Goal: Task Accomplishment & Management: Manage account settings

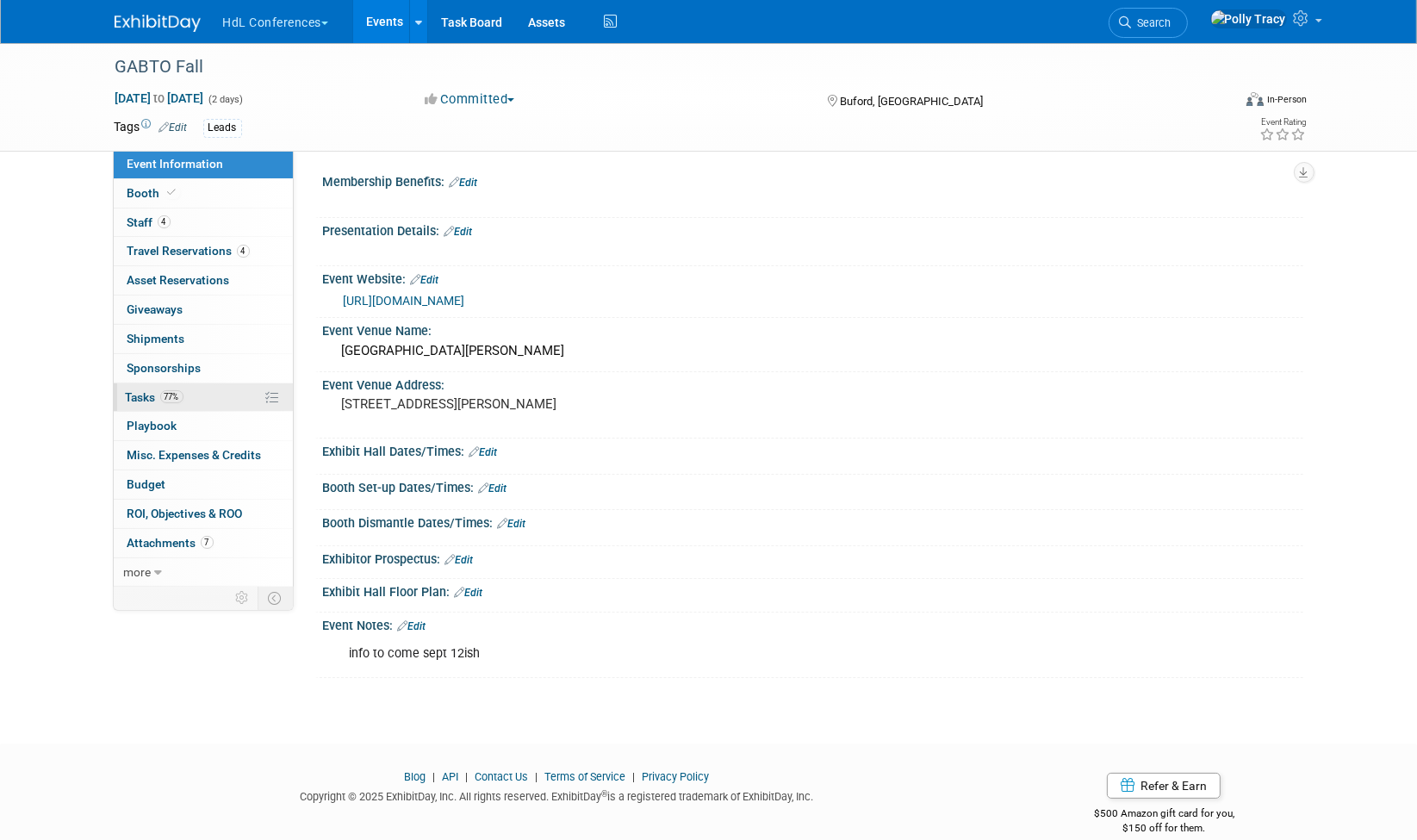
click at [149, 391] on span "Tasks 77%" at bounding box center [154, 398] width 58 height 14
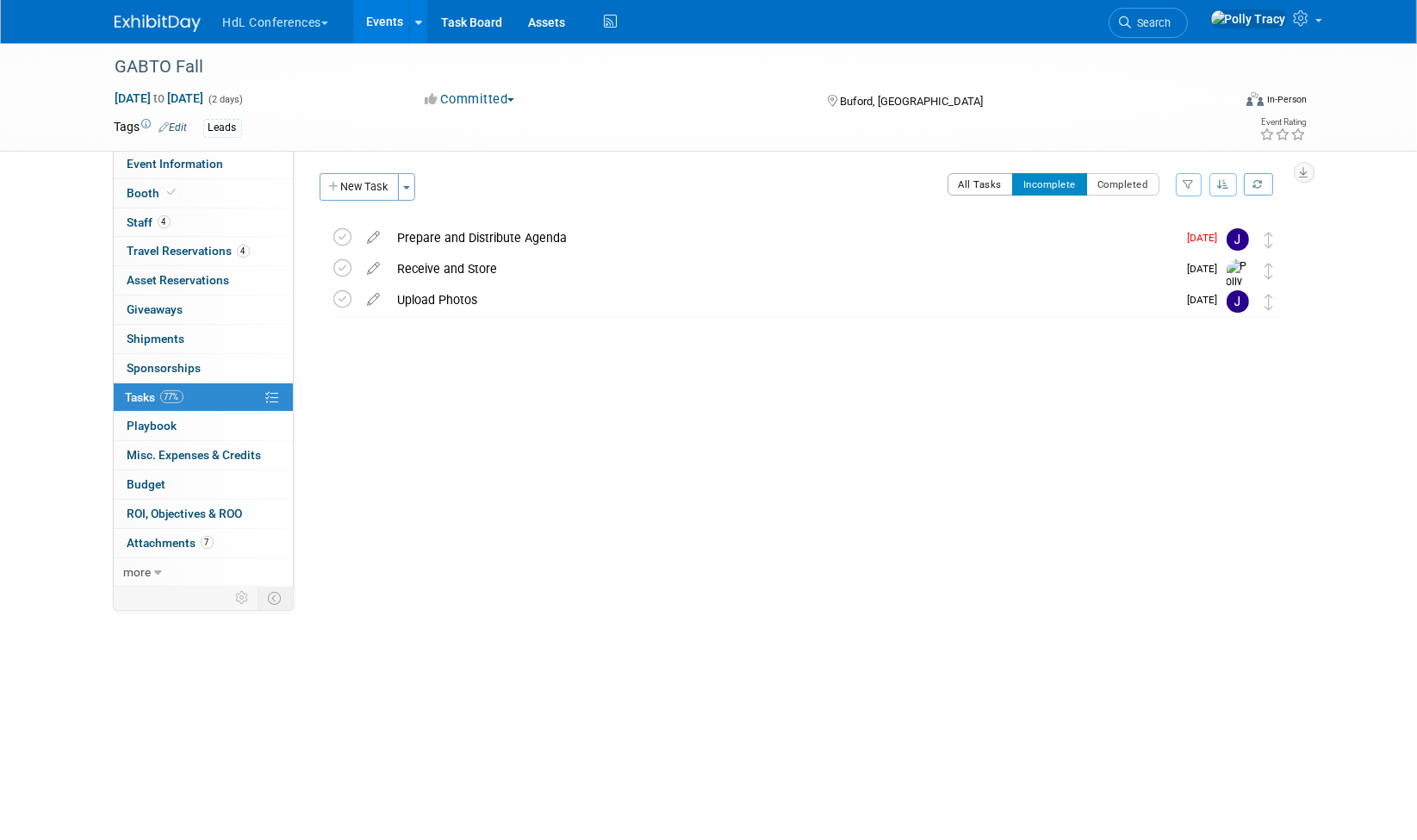
click at [971, 180] on button "All Tasks" at bounding box center [981, 184] width 67 height 22
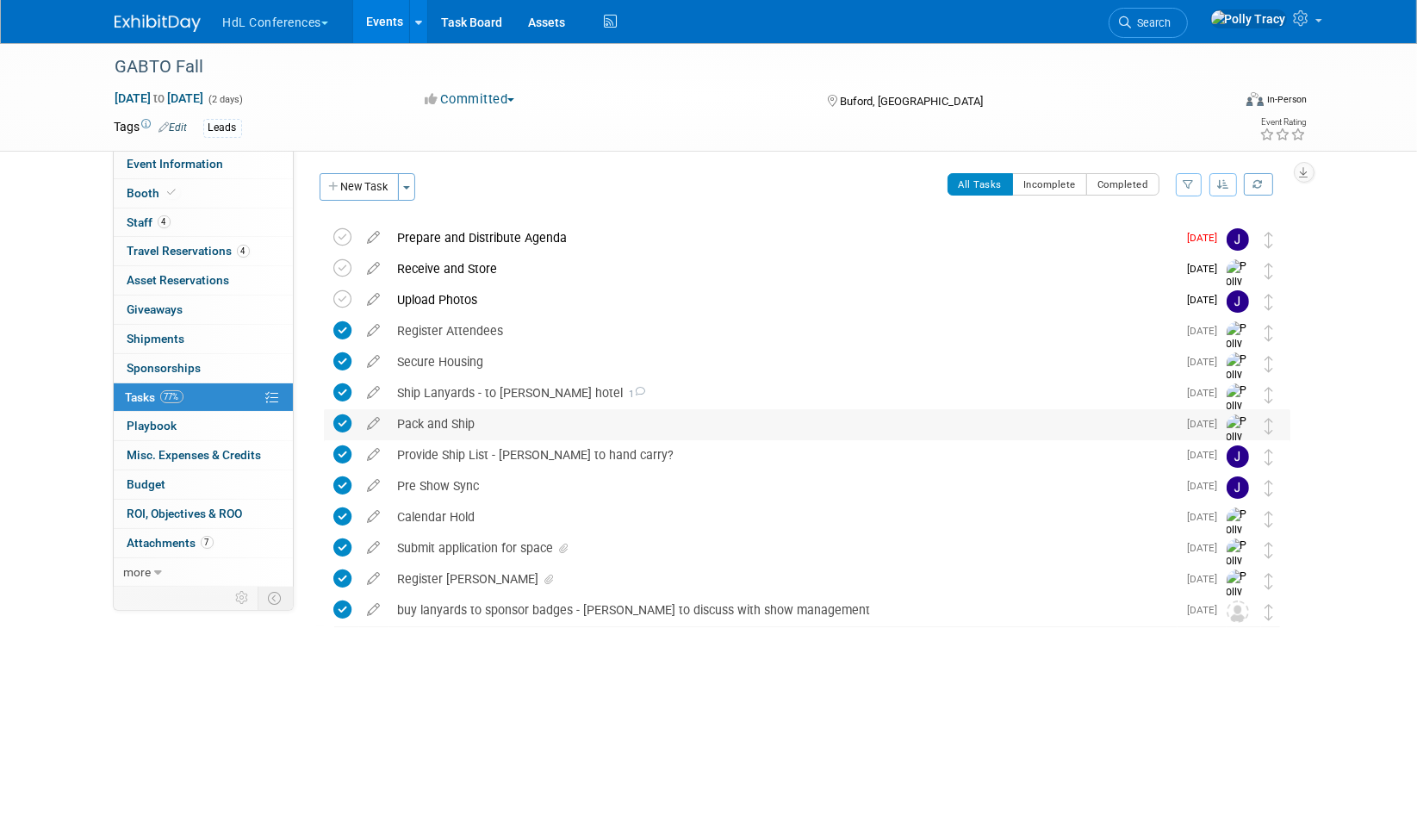
click at [431, 415] on div "Pack and Ship" at bounding box center [783, 423] width 788 height 29
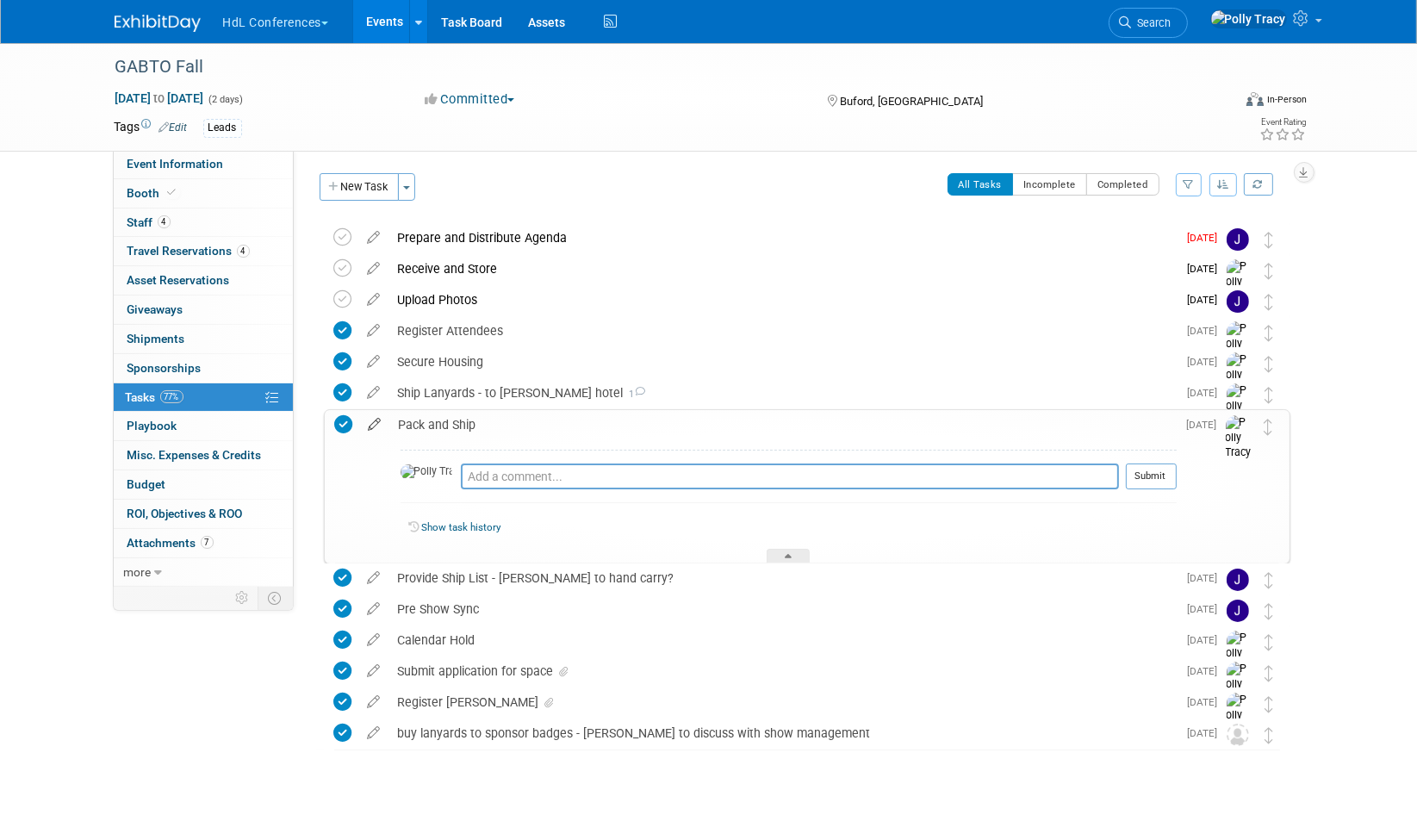
click at [376, 423] on icon at bounding box center [375, 421] width 30 height 22
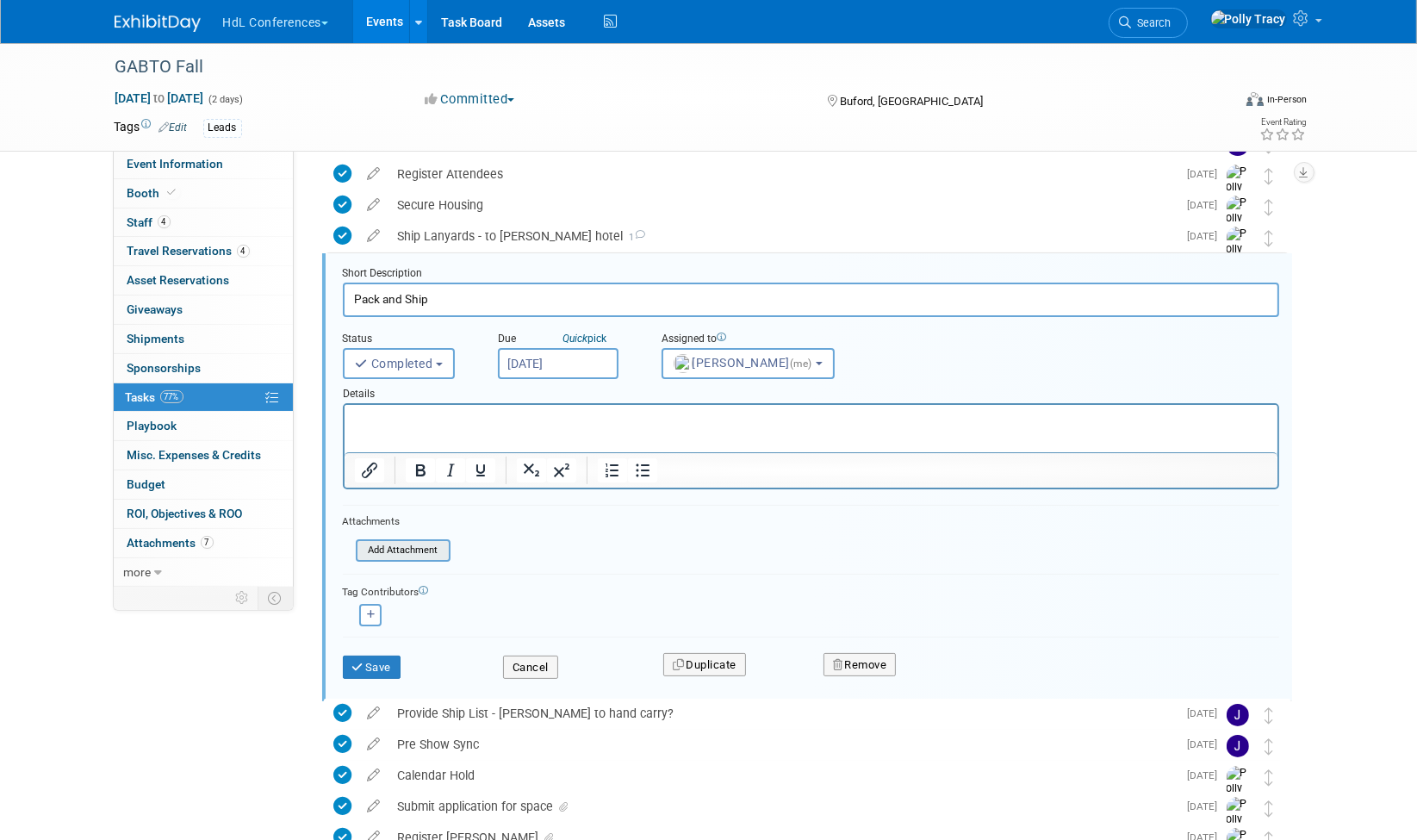
click at [397, 548] on input "file" at bounding box center [361, 550] width 175 height 19
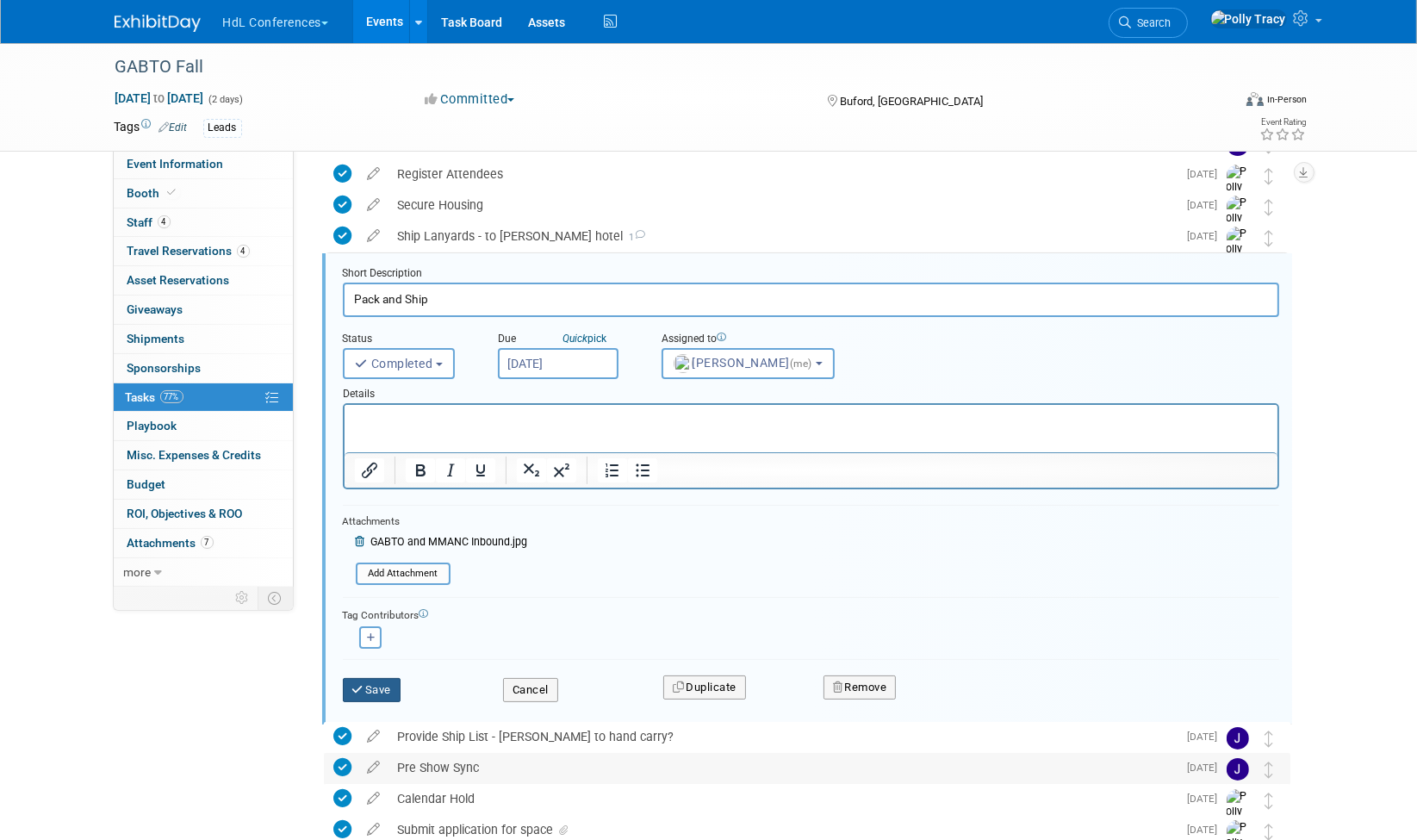
drag, startPoint x: 375, startPoint y: 677, endPoint x: 703, endPoint y: 779, distance: 343.5
click at [690, 779] on div "GABTO Fall Buford, GA Oct 6, 2025 to Oct 7, 2025 (Going) Prepare and Distribute…" at bounding box center [802, 487] width 976 height 843
click at [424, 573] on input "file" at bounding box center [361, 573] width 175 height 19
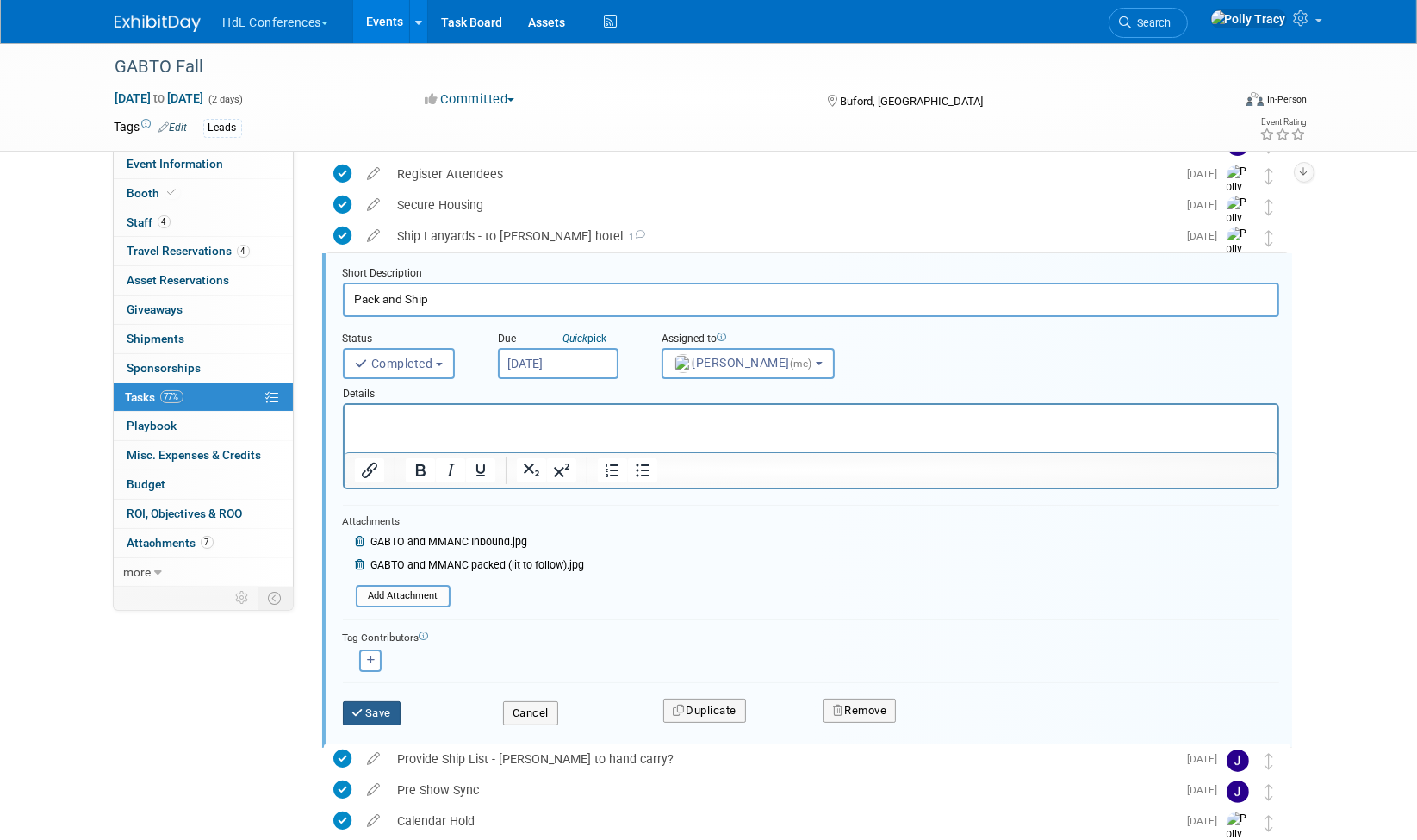
click at [360, 707] on icon "submit" at bounding box center [360, 712] width 14 height 11
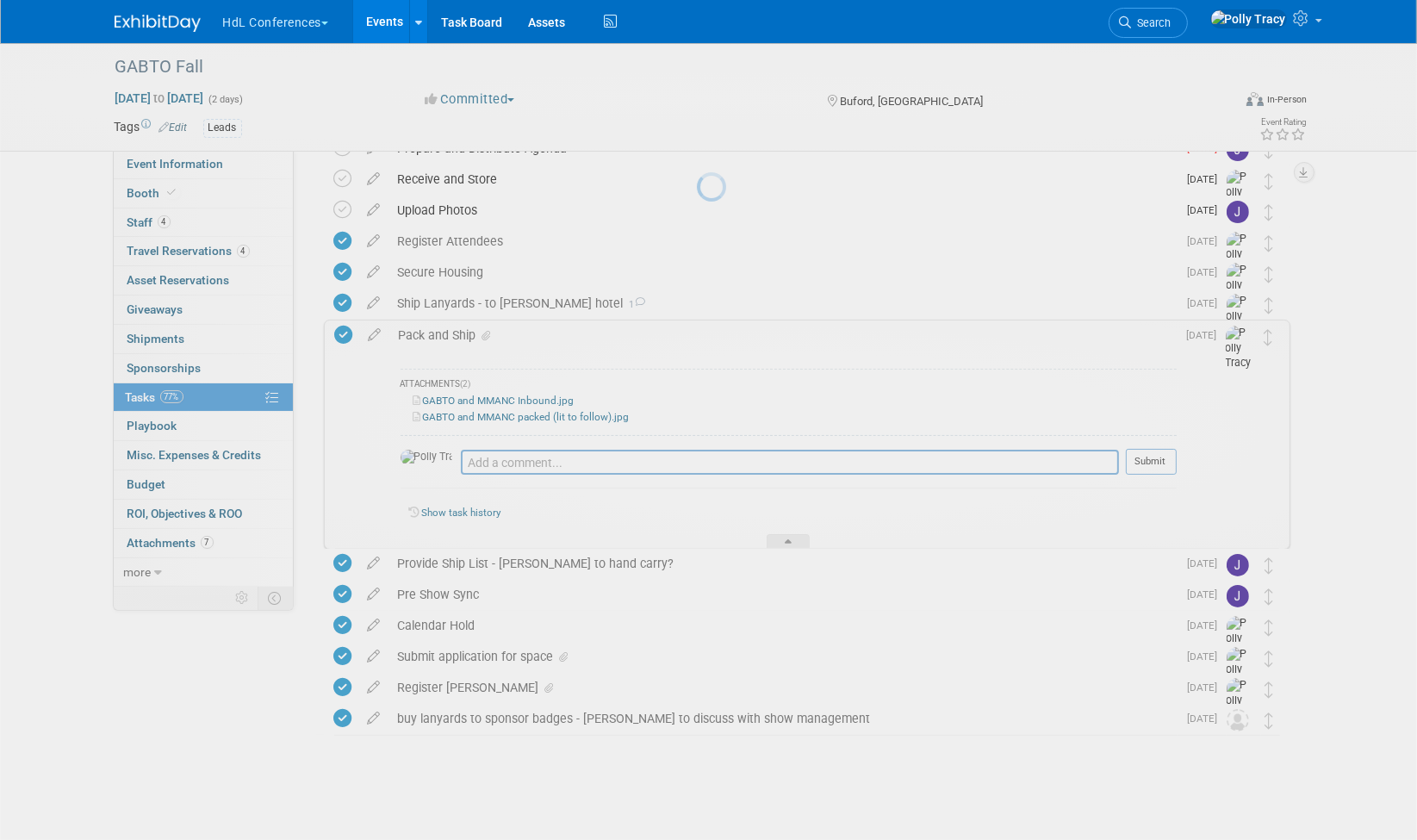
scroll to position [89, 0]
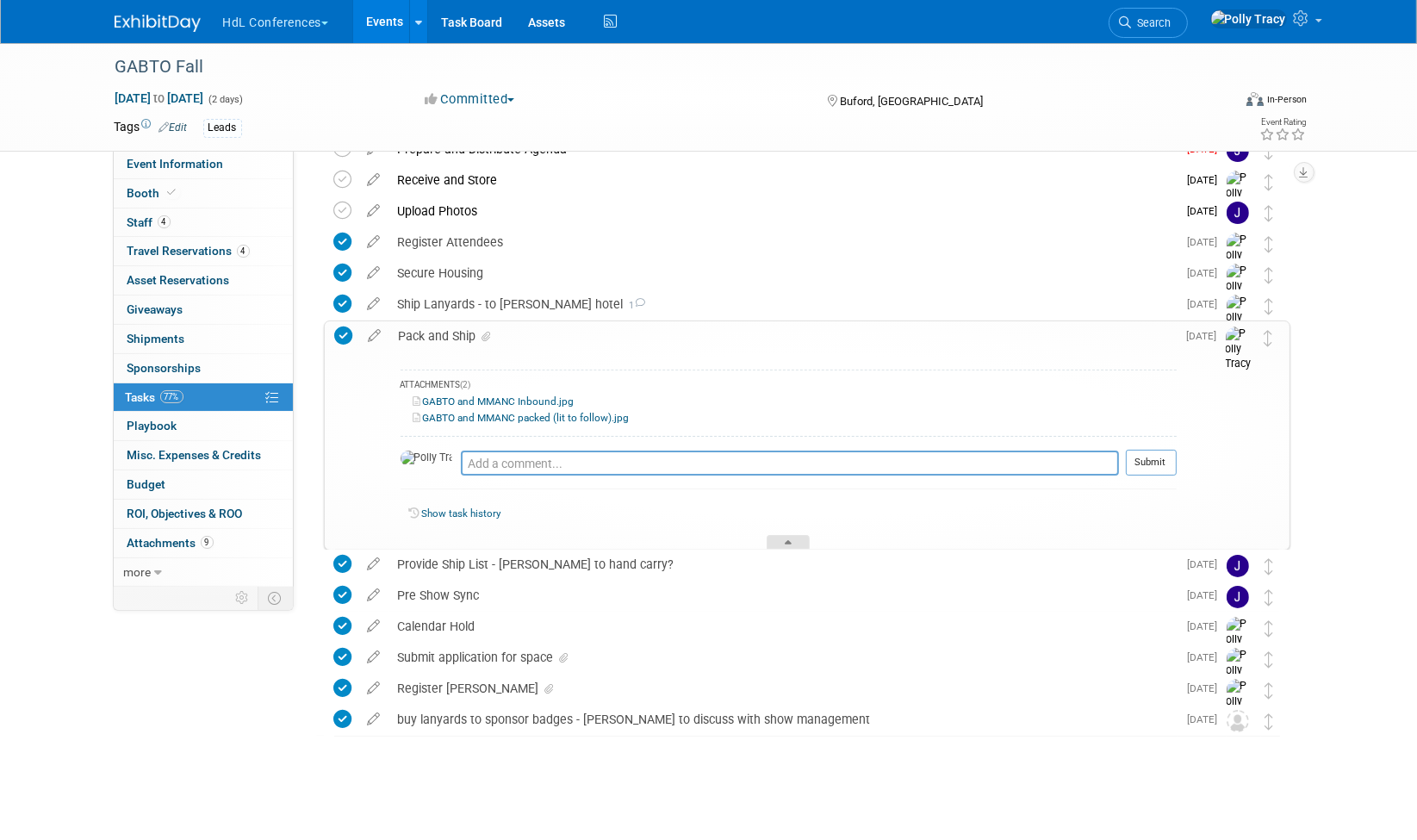
click at [780, 539] on div at bounding box center [788, 542] width 43 height 15
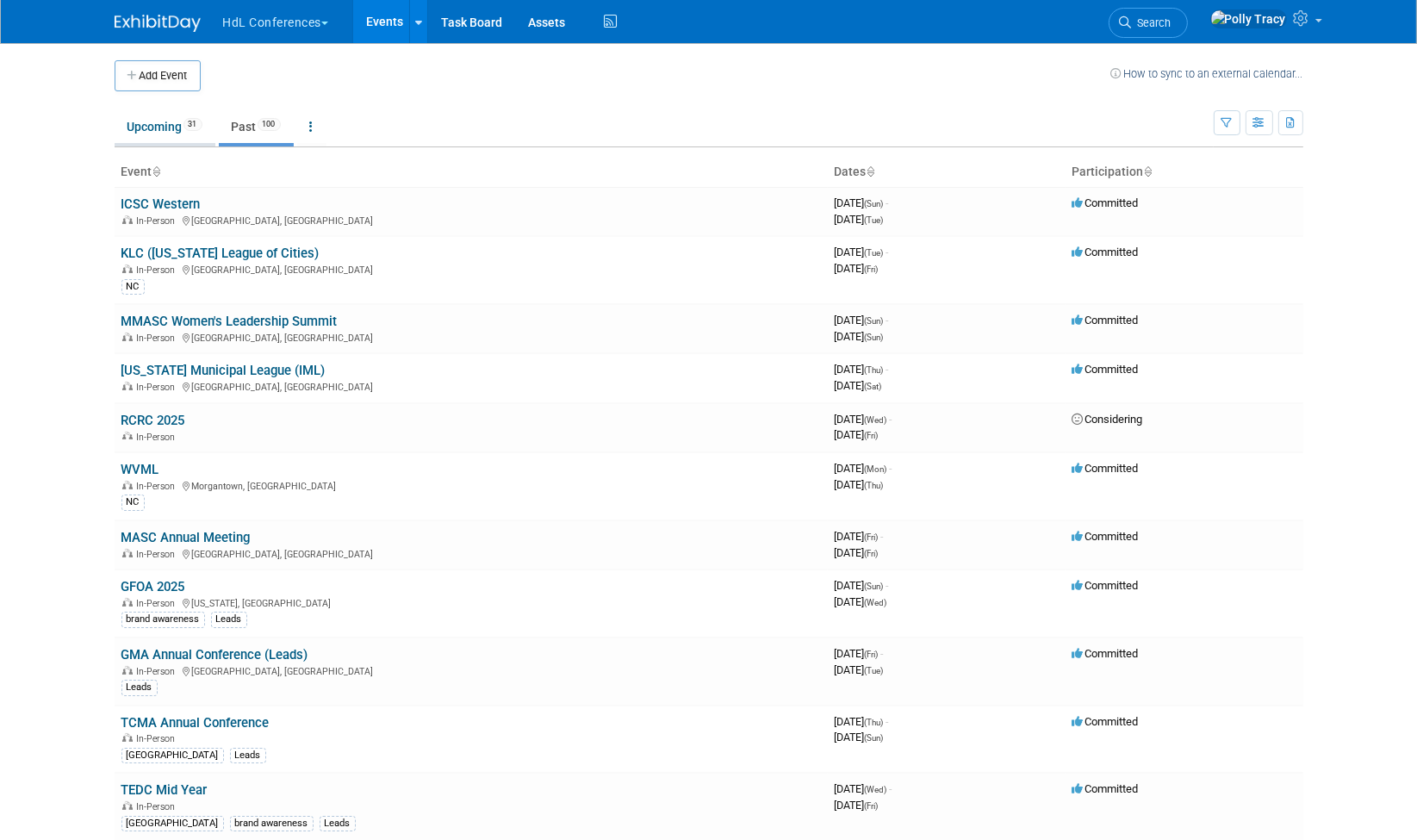
click at [159, 122] on link "Upcoming 31" at bounding box center [164, 127] width 101 height 33
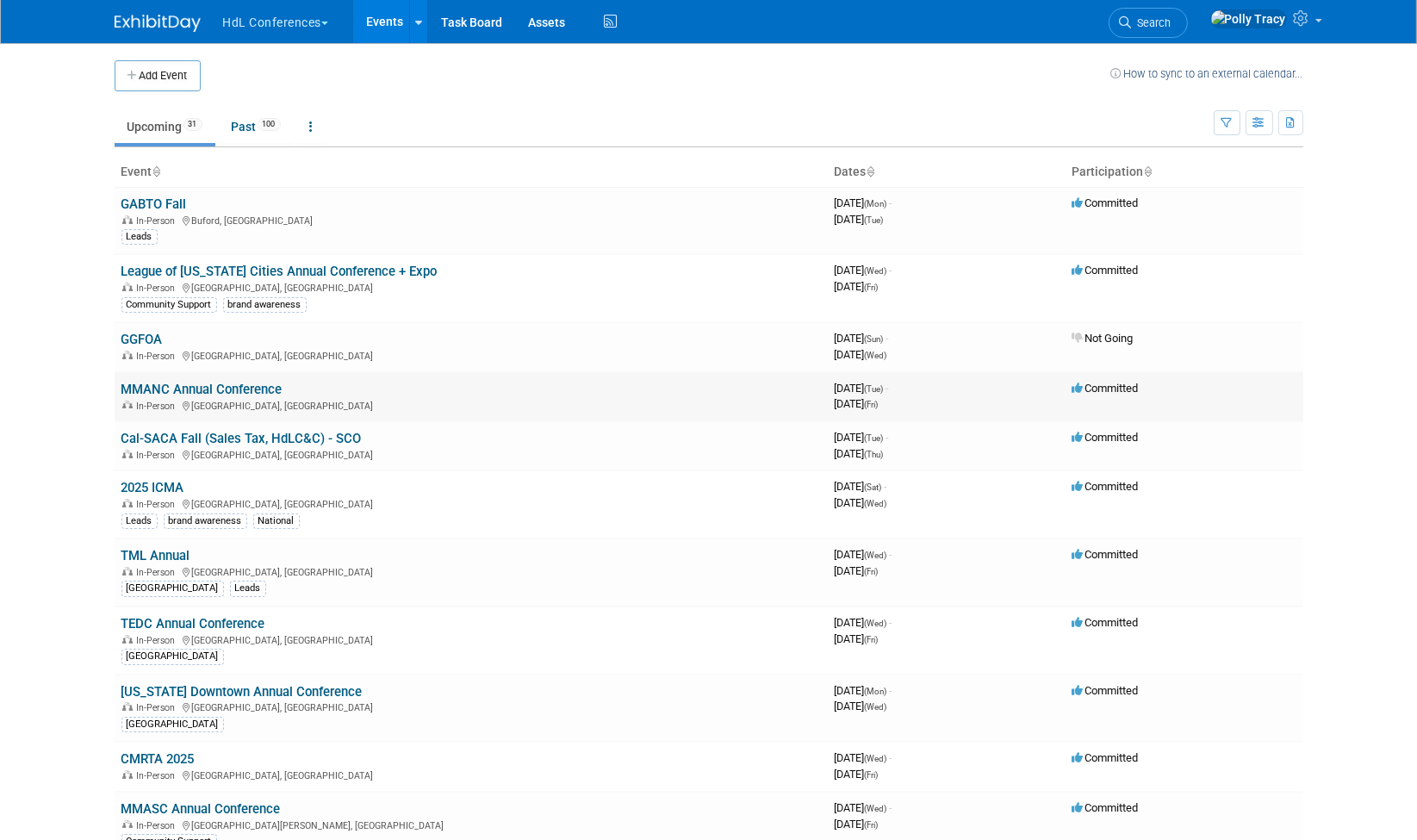
click at [196, 386] on link "MMANC Annual Conference" at bounding box center [202, 390] width 161 height 16
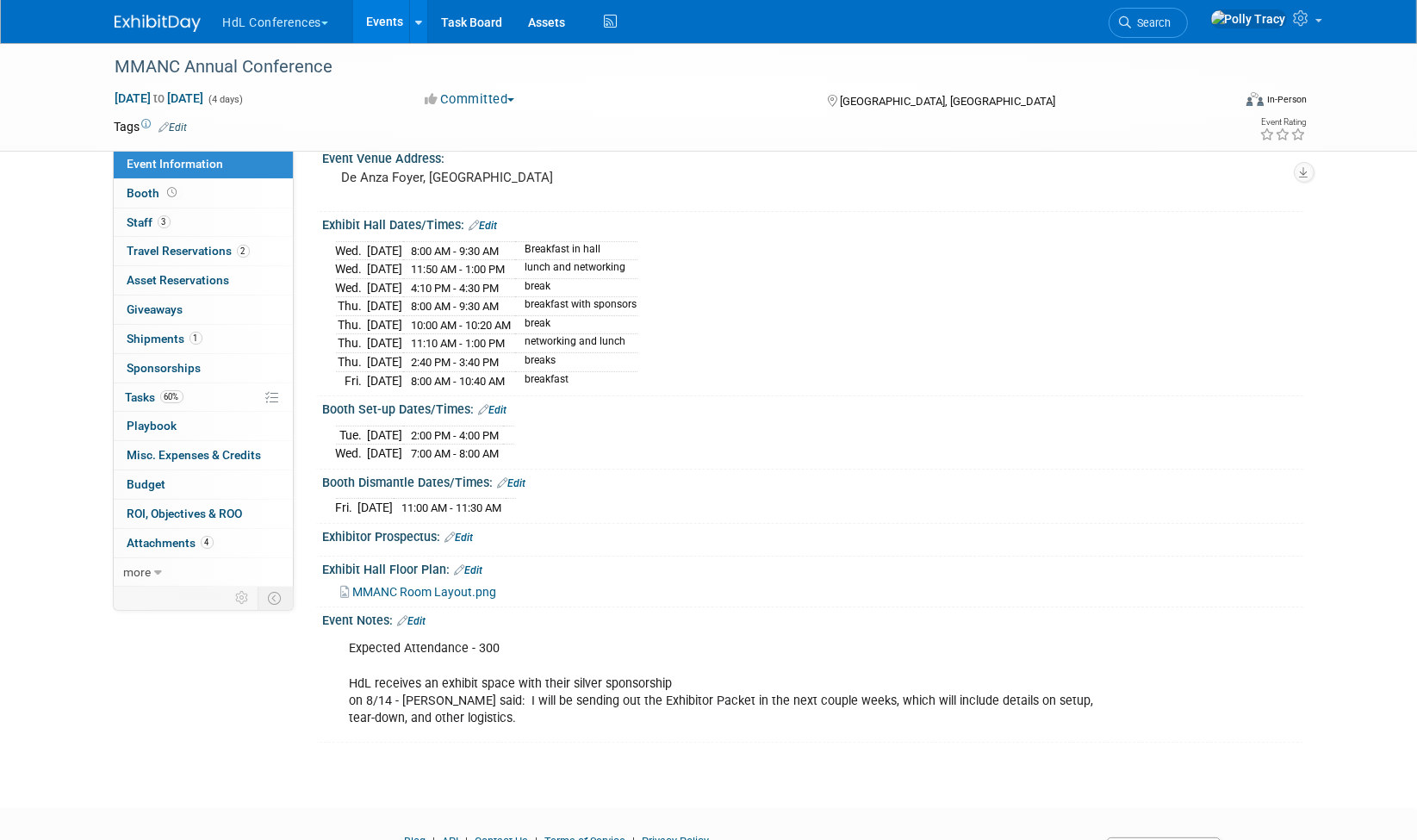
scroll to position [225, 0]
click at [141, 391] on span "Tasks 60%" at bounding box center [154, 398] width 58 height 14
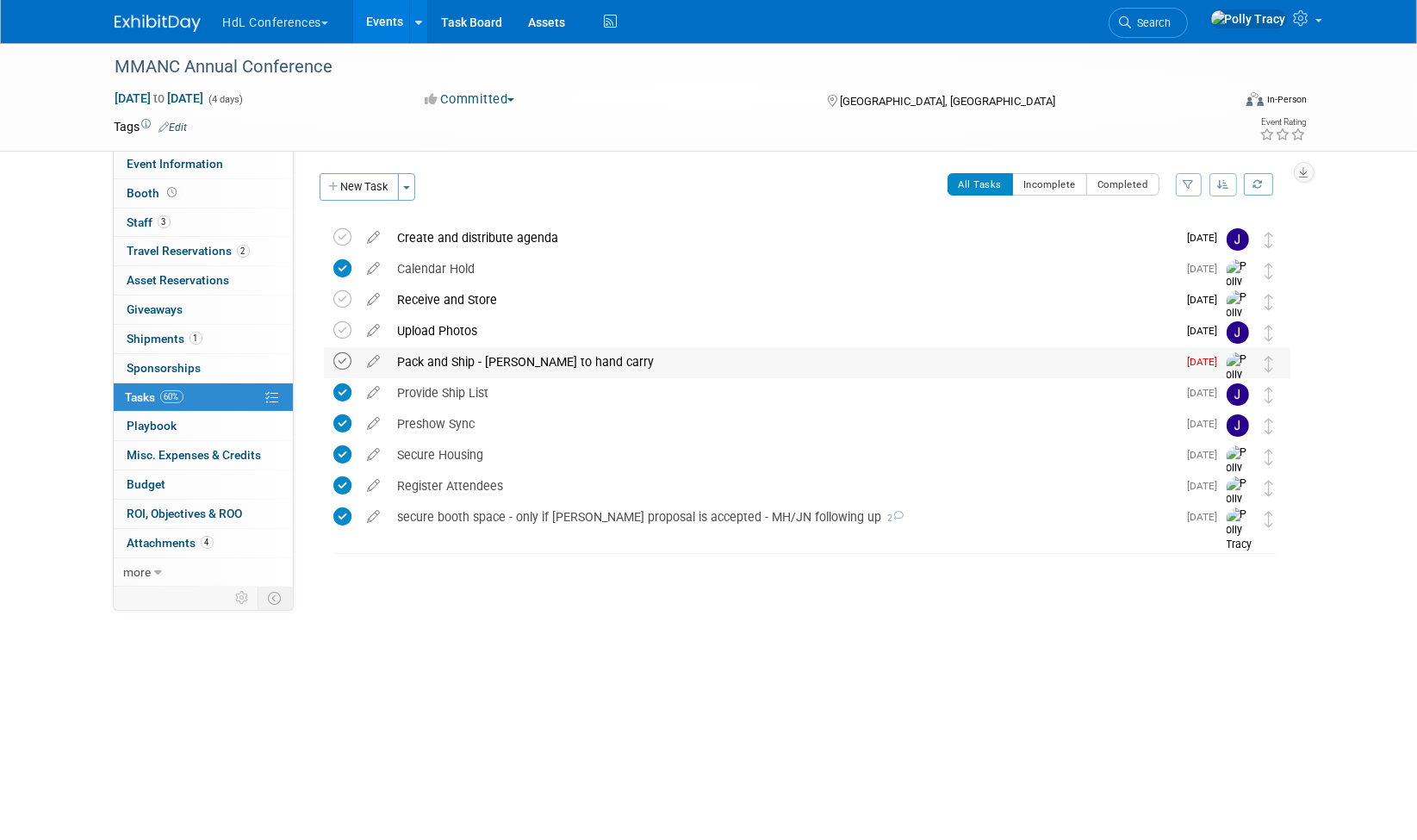
click at [345, 365] on icon at bounding box center [344, 362] width 18 height 18
click at [374, 362] on icon at bounding box center [375, 358] width 30 height 22
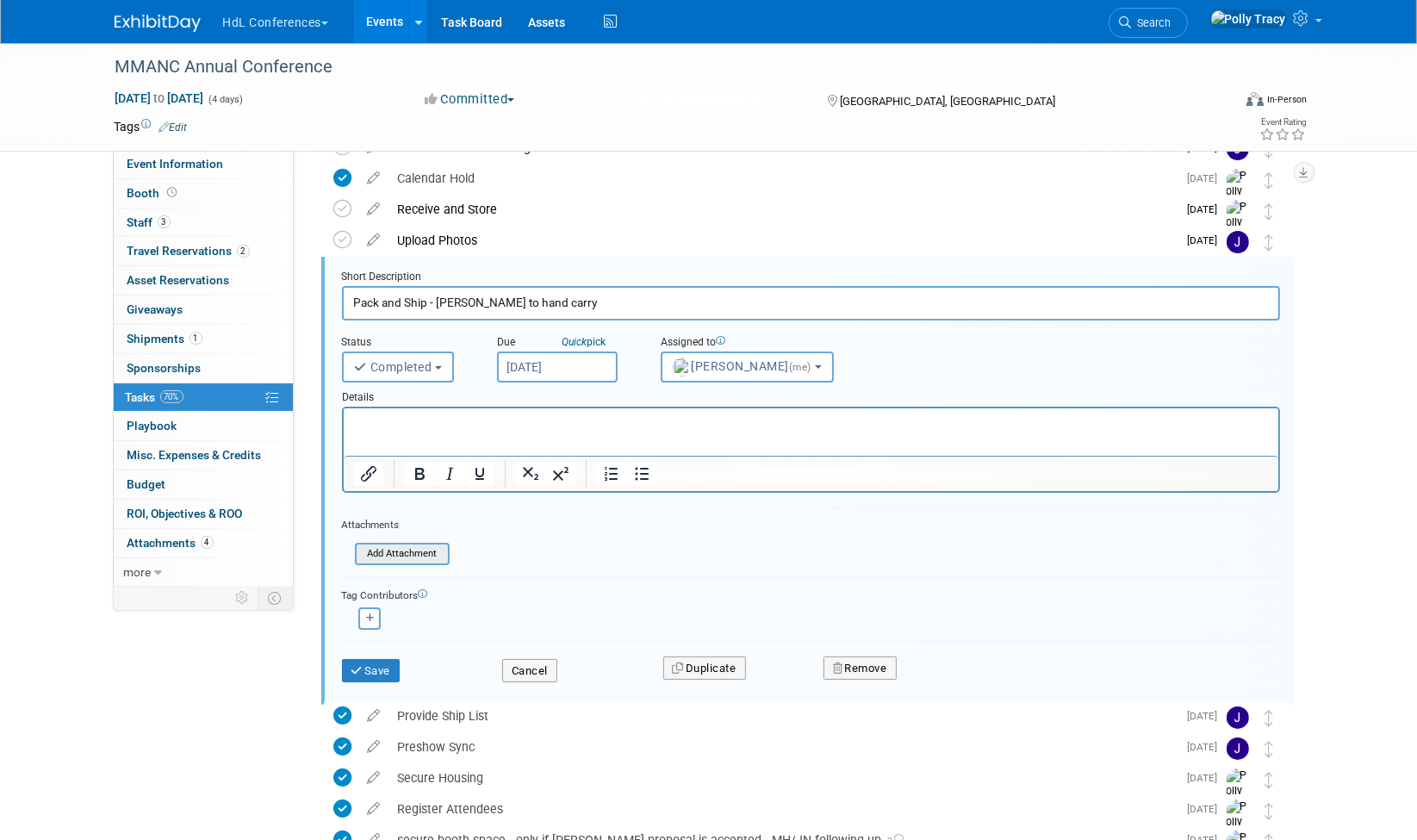
scroll to position [89, 0]
click at [374, 553] on input "file" at bounding box center [360, 555] width 175 height 19
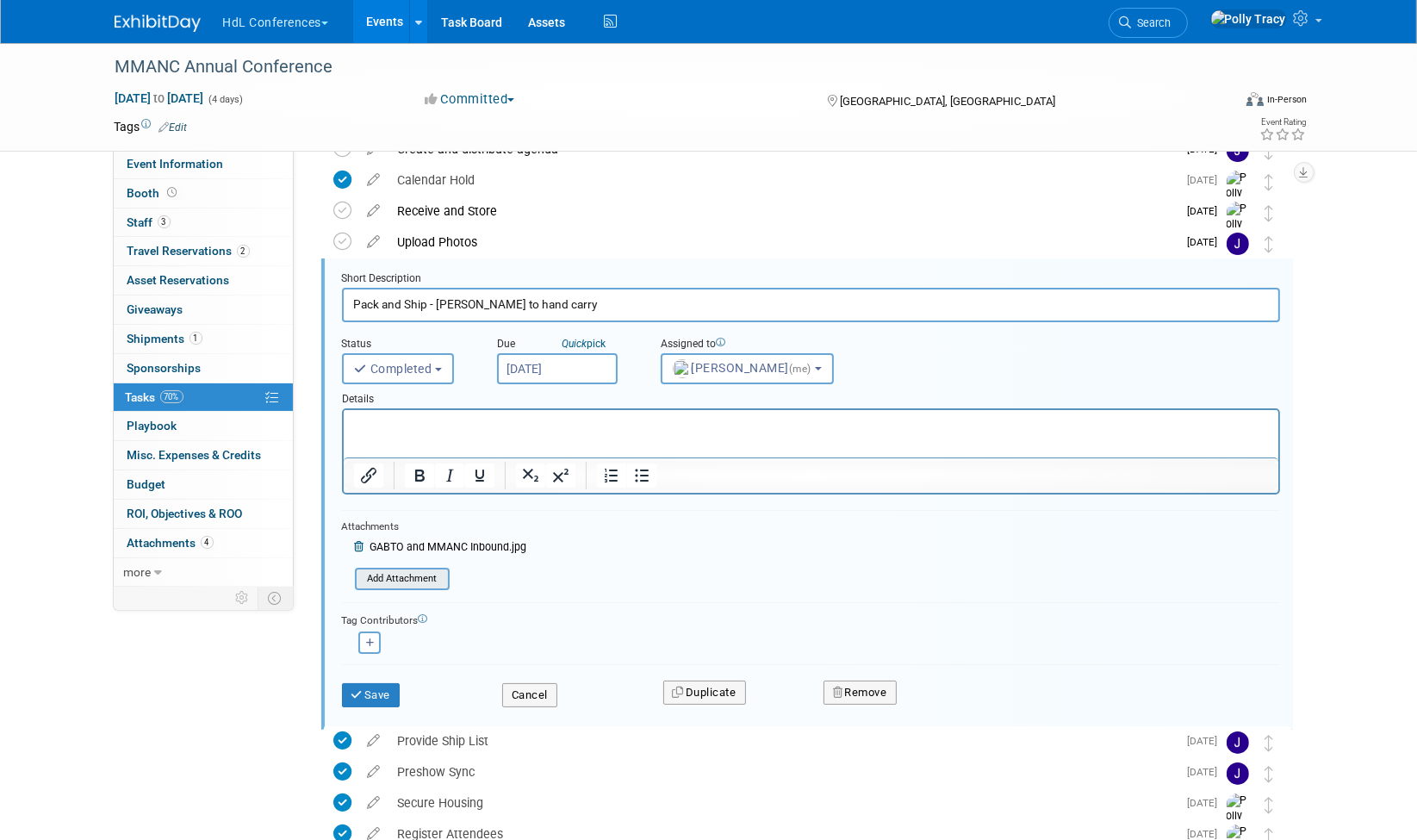
click at [421, 572] on input "file" at bounding box center [360, 579] width 175 height 19
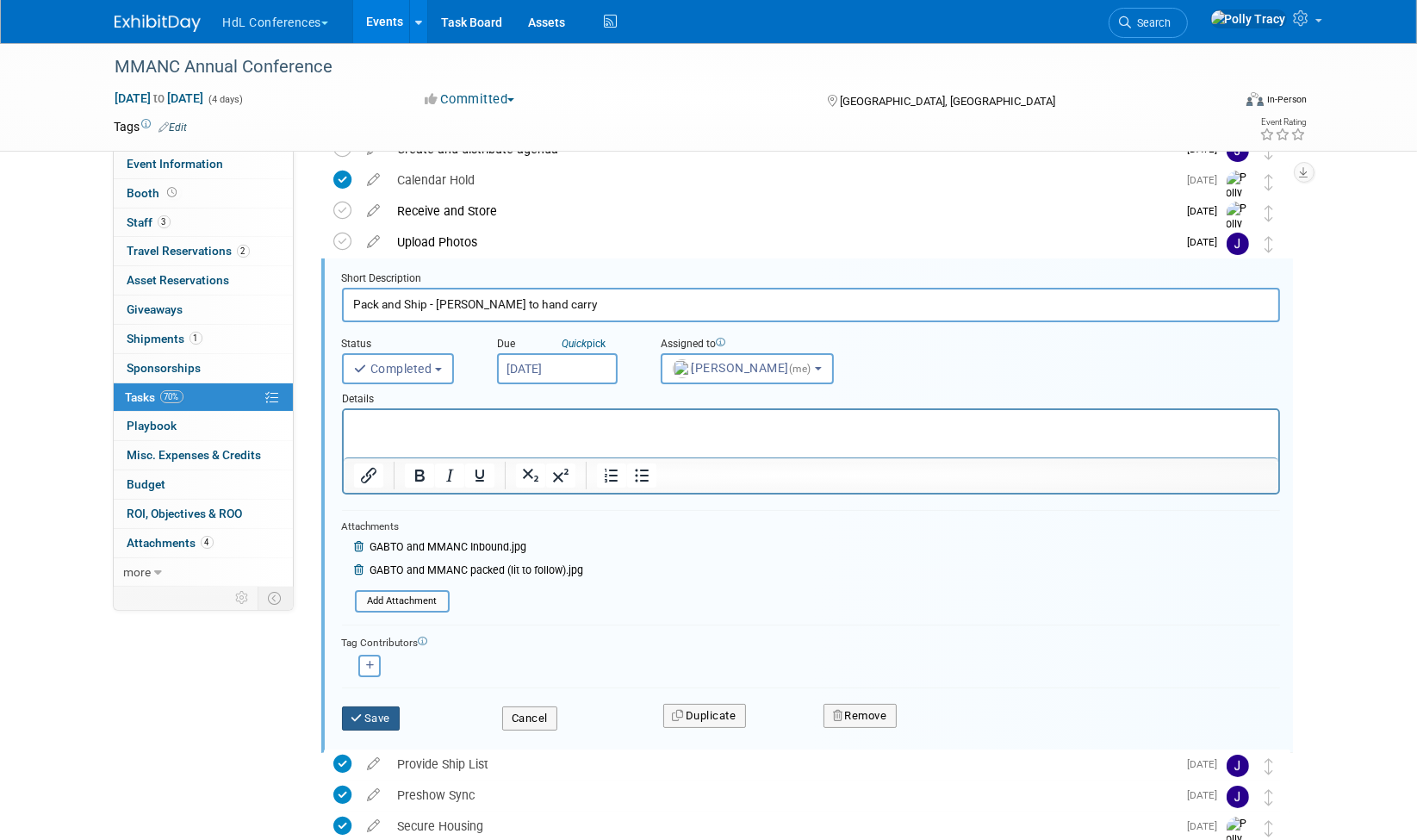
click at [377, 715] on button "Save" at bounding box center [371, 718] width 59 height 24
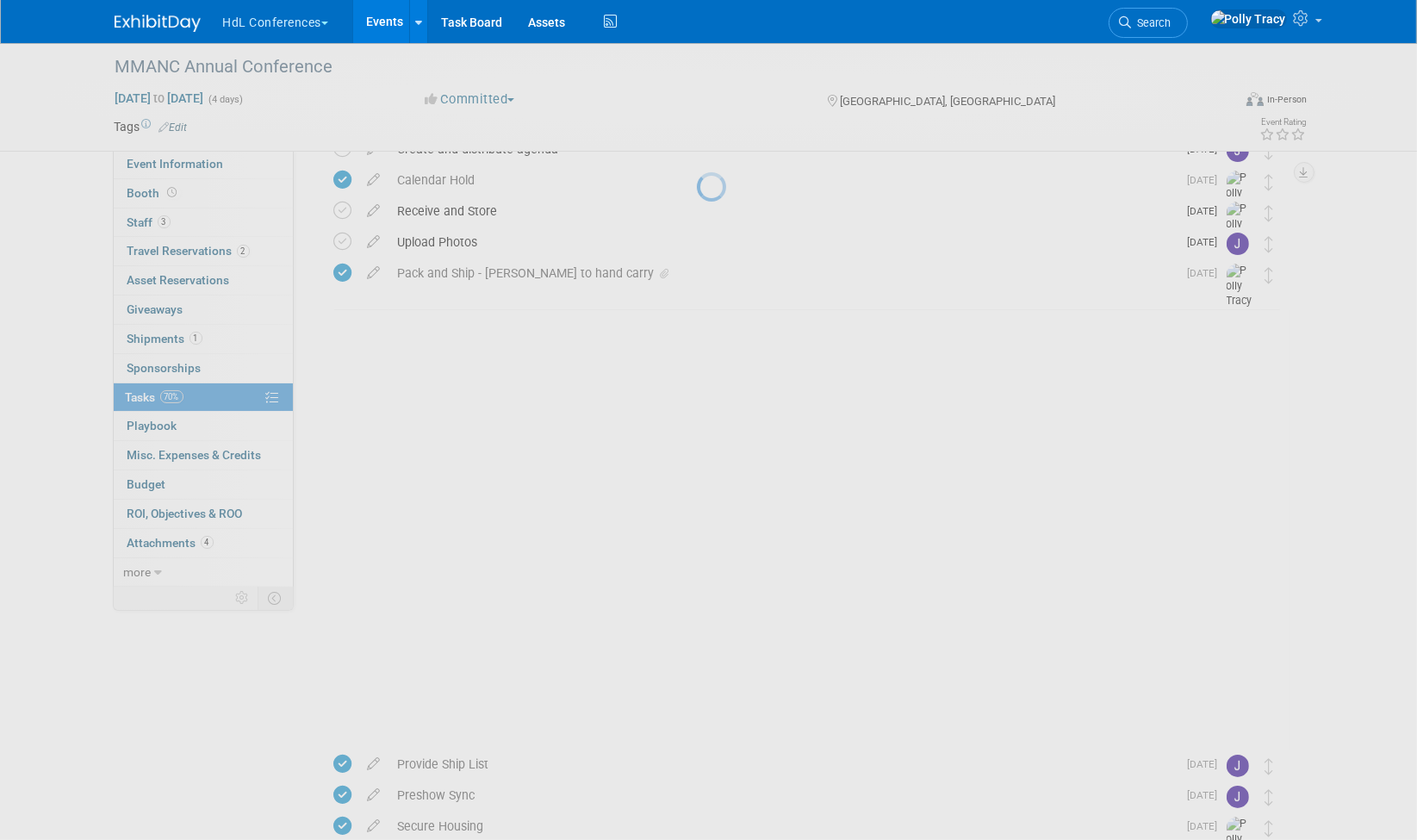
scroll to position [0, 0]
